Goal: Task Accomplishment & Management: Use online tool/utility

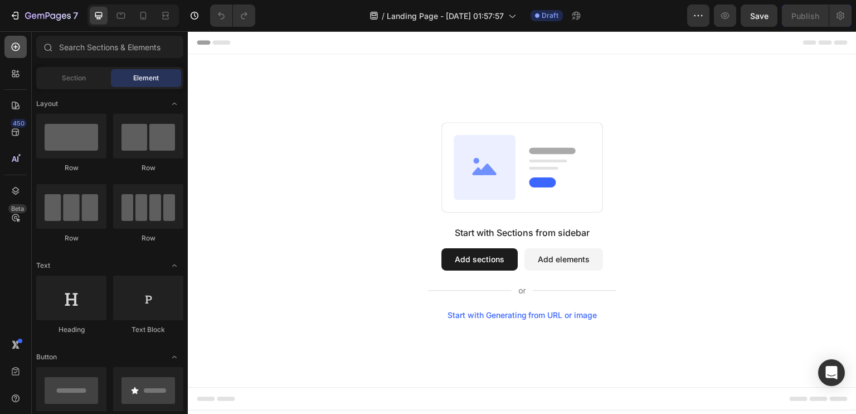
click at [12, 51] on icon at bounding box center [15, 46] width 11 height 11
click at [66, 14] on icon "button" at bounding box center [48, 16] width 46 height 9
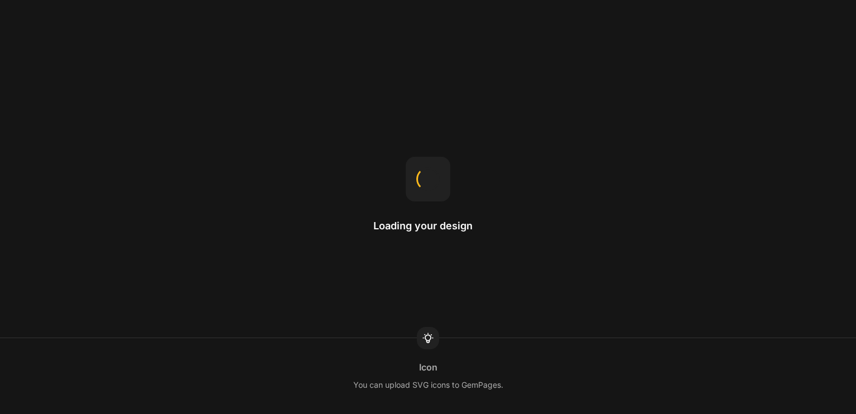
click at [804, 33] on div "Loading your design Icon You can upload SVG icons to GemPages." at bounding box center [428, 207] width 856 height 414
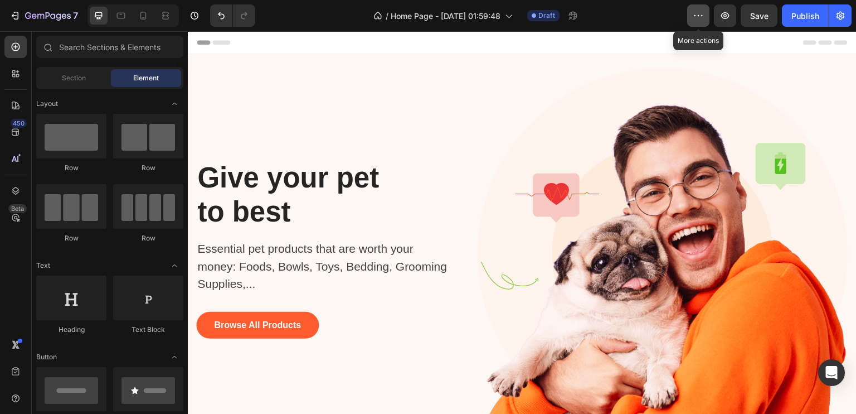
click at [688, 12] on button "button" at bounding box center [698, 15] width 22 height 22
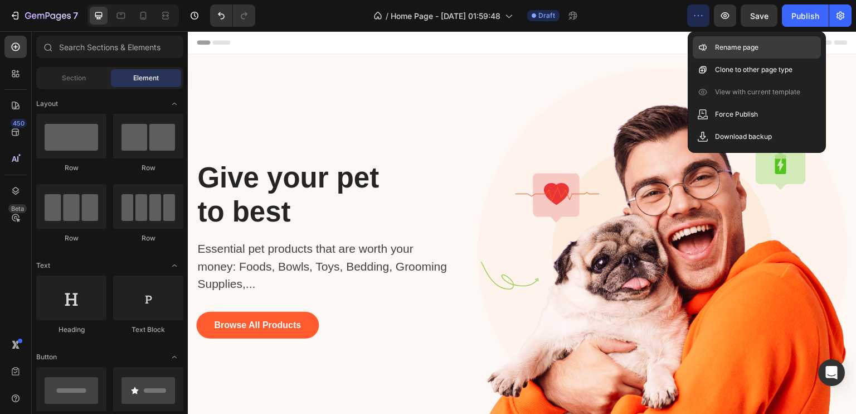
click at [724, 50] on p "Rename page" at bounding box center [736, 47] width 43 height 11
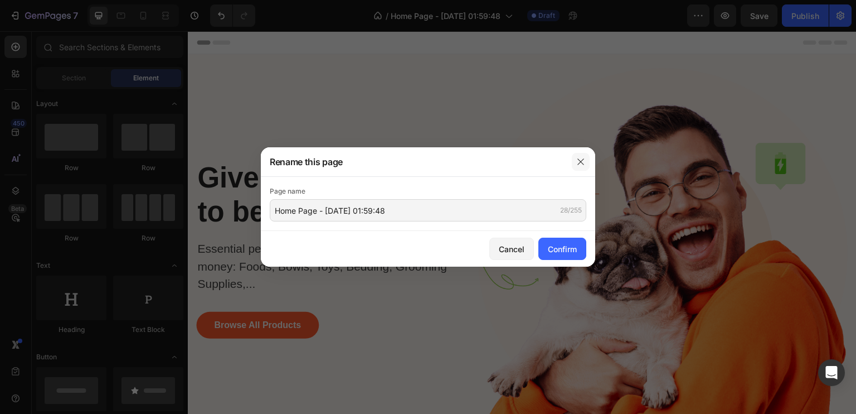
click at [583, 162] on icon "button" at bounding box center [580, 161] width 9 height 9
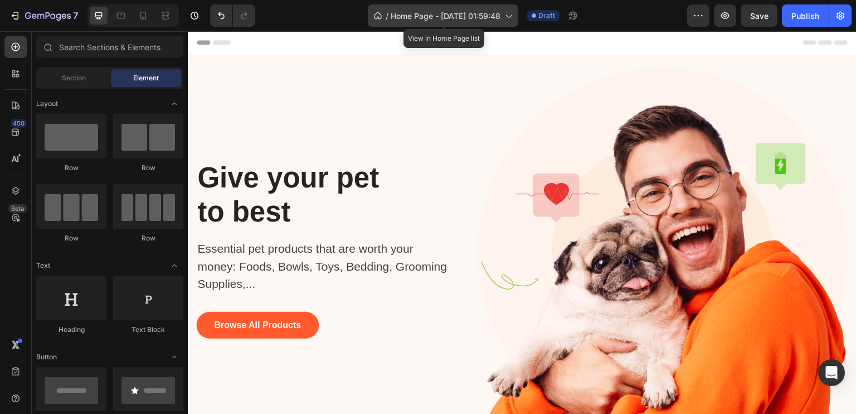
click at [518, 13] on div "/ Home Page - Sep 27, 01:59:48" at bounding box center [443, 15] width 151 height 22
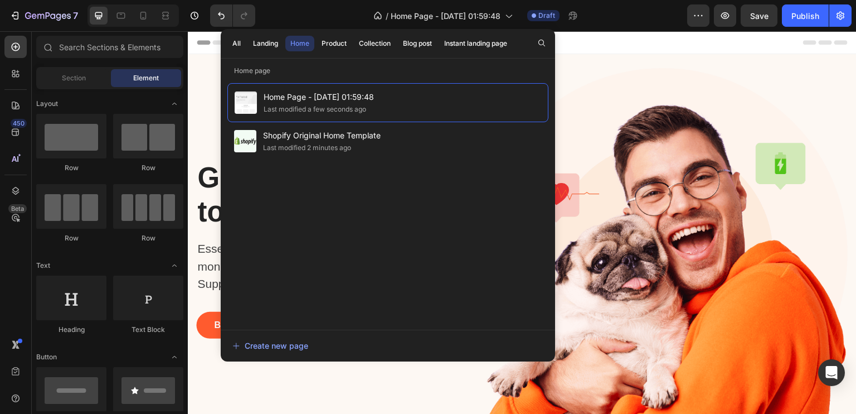
click at [281, 332] on div "Create new page" at bounding box center [388, 345] width 334 height 32
click at [288, 343] on div "Create new page" at bounding box center [270, 345] width 76 height 12
click at [336, 40] on div "Product" at bounding box center [334, 43] width 25 height 10
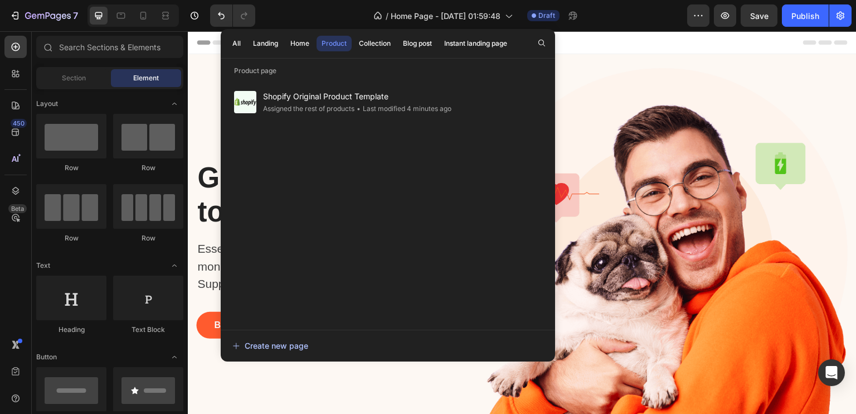
click at [311, 336] on button "Create new page" at bounding box center [388, 345] width 312 height 22
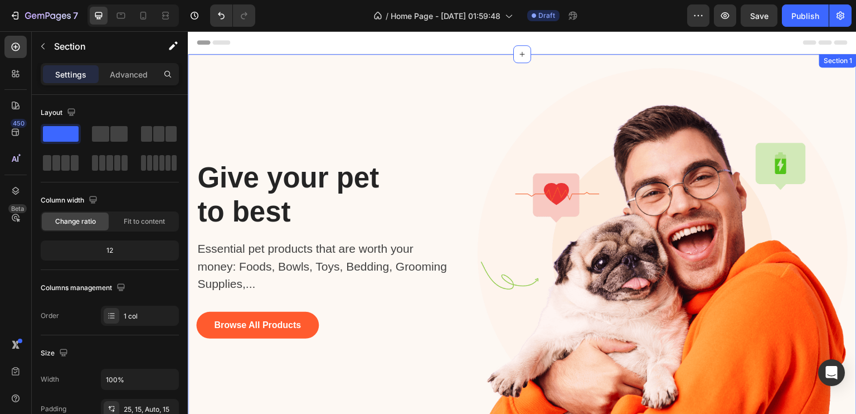
click at [765, 57] on div "Give your pet to best Heading Essential pet products that are worth your money:…" at bounding box center [522, 246] width 669 height 385
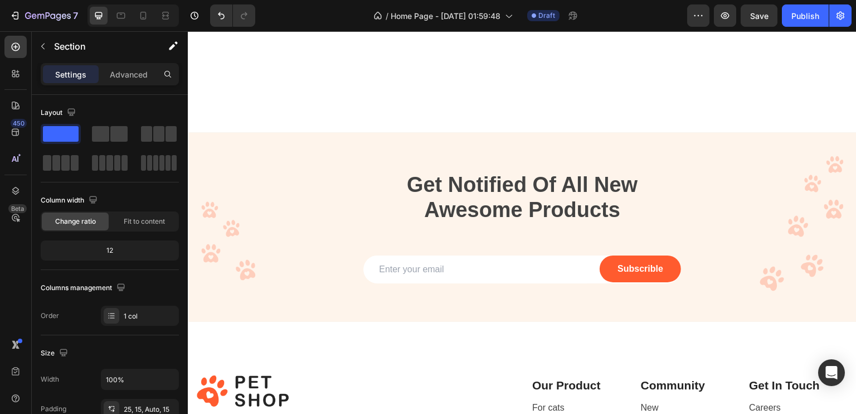
scroll to position [2268, 0]
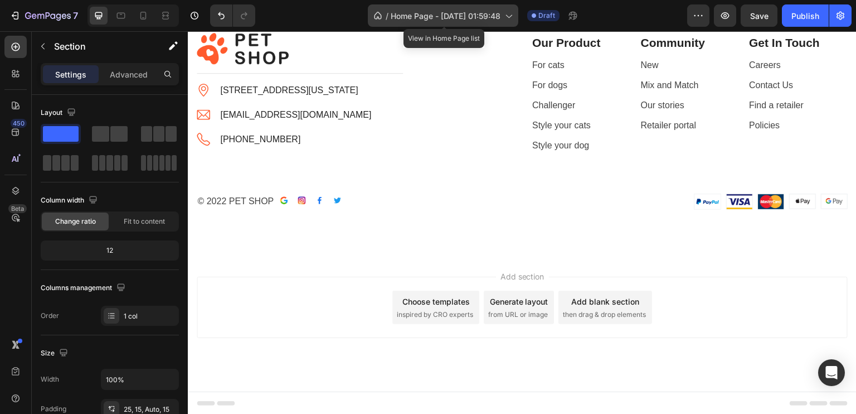
click at [466, 26] on div "/ Home Page - Sep 27, 01:59:48" at bounding box center [443, 15] width 151 height 22
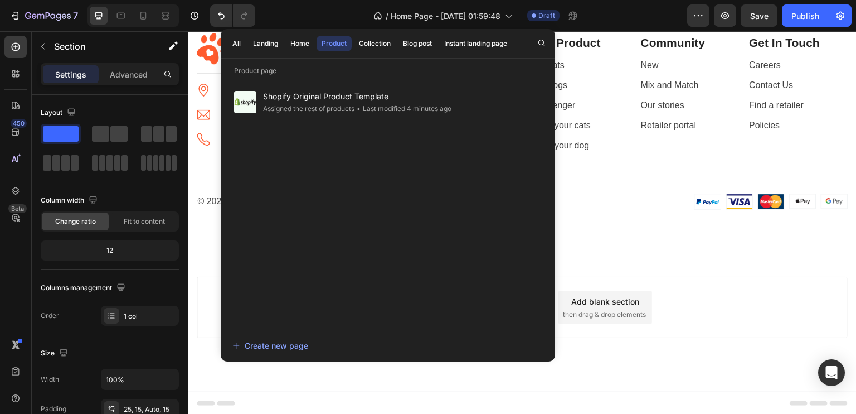
click at [338, 41] on div "Product" at bounding box center [334, 43] width 25 height 10
click at [294, 336] on button "Create new page" at bounding box center [388, 345] width 312 height 22
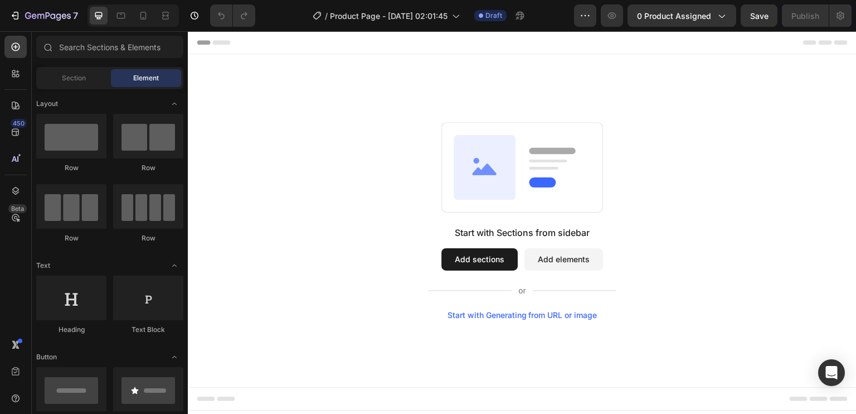
click at [543, 312] on div "Start with Generating from URL or image" at bounding box center [523, 314] width 150 height 9
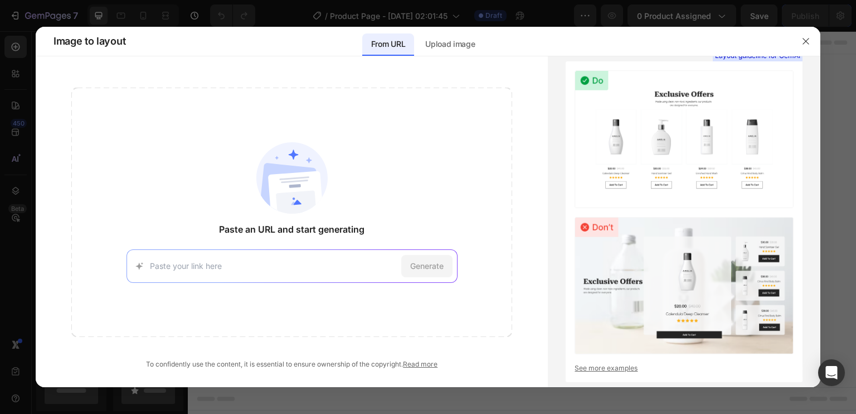
click at [321, 261] on input at bounding box center [273, 266] width 247 height 12
